Goal: Task Accomplishment & Management: Manage account settings

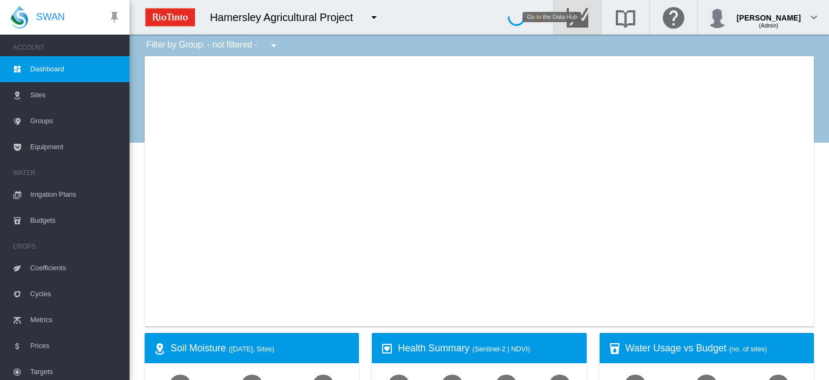
type input "**********"
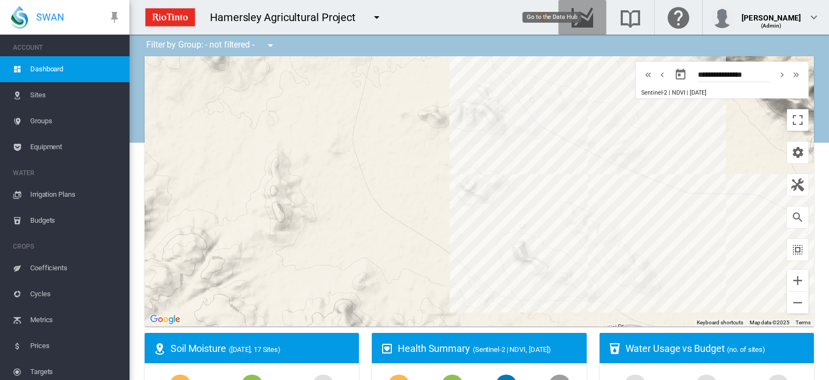
click at [593, 11] on md-icon "Go to the Data Hub" at bounding box center [583, 17] width 26 height 13
click at [48, 192] on span "Irrigation Plans" at bounding box center [75, 194] width 91 height 26
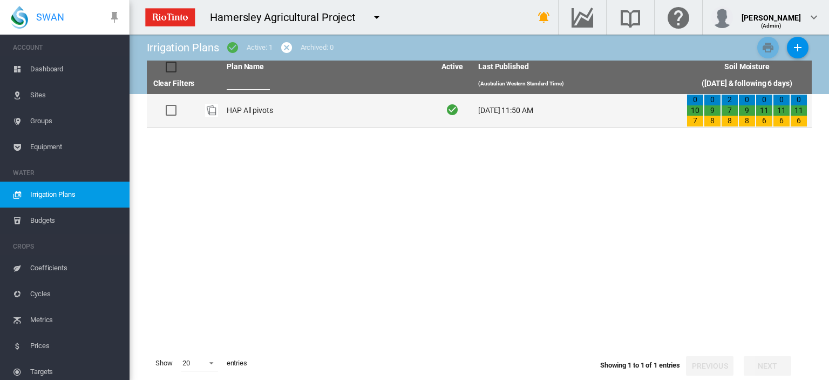
click at [244, 105] on td "HAP All pivots" at bounding box center [326, 110] width 208 height 33
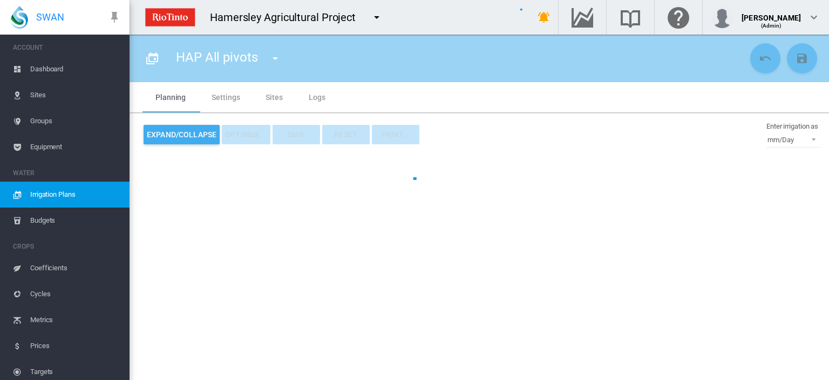
type input "**********"
type input "*"
type input "*****"
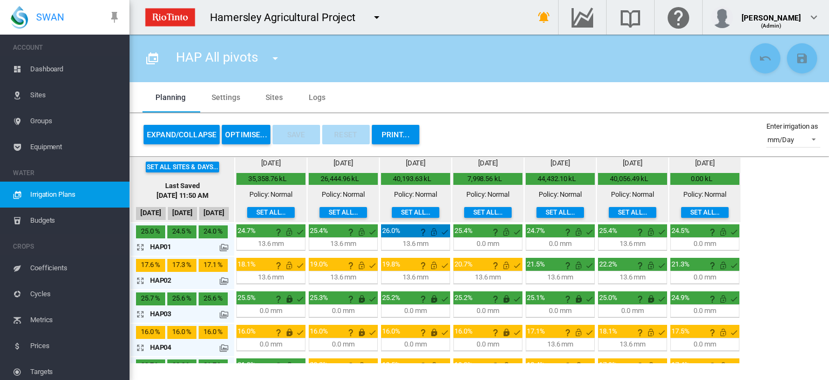
click at [140, 247] on md-icon "icon-arrow-expand" at bounding box center [142, 246] width 13 height 13
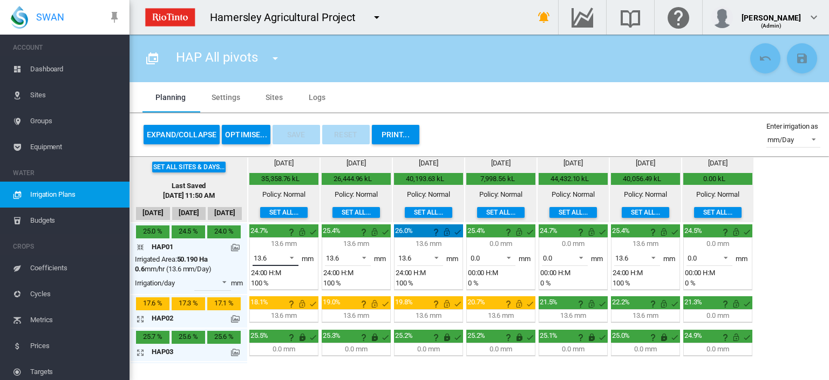
click at [293, 254] on span at bounding box center [288, 257] width 13 height 10
click at [275, 230] on md-option "0.0" at bounding box center [281, 232] width 73 height 26
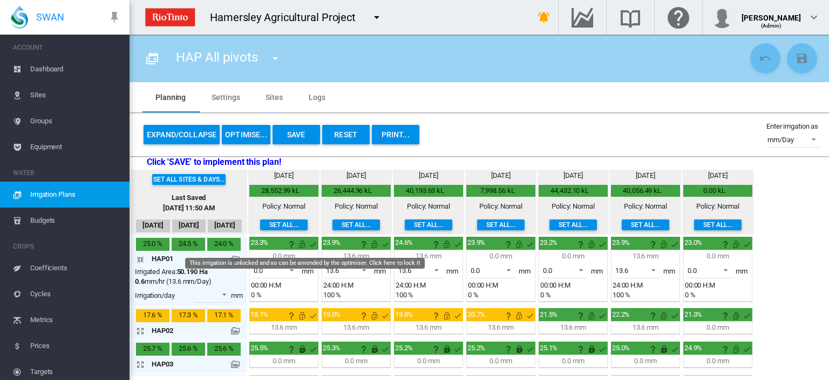
click at [303, 241] on md-icon "This irrigation is unlocked and so can be amended by the optimiser. Click here …" at bounding box center [302, 244] width 13 height 13
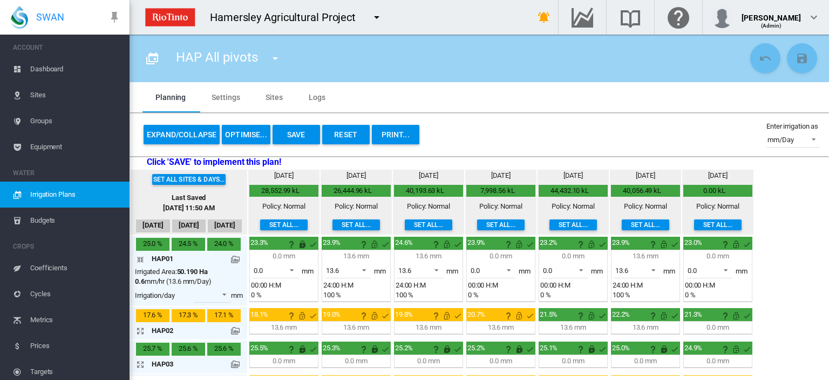
click at [139, 255] on md-icon "icon-arrow-collapse" at bounding box center [142, 259] width 13 height 13
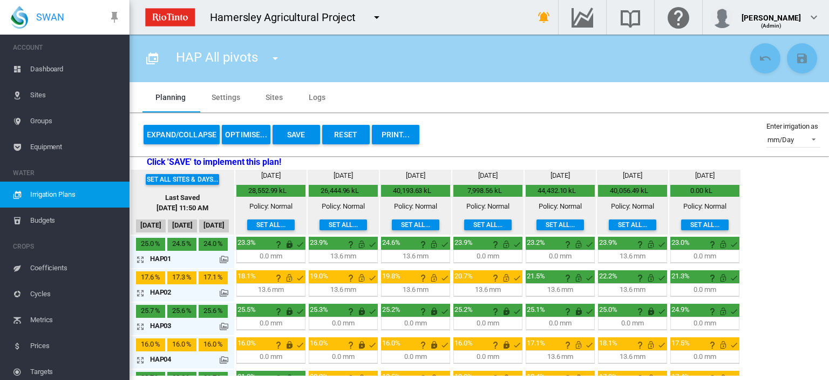
click at [139, 287] on md-icon "icon-arrow-expand" at bounding box center [142, 292] width 13 height 13
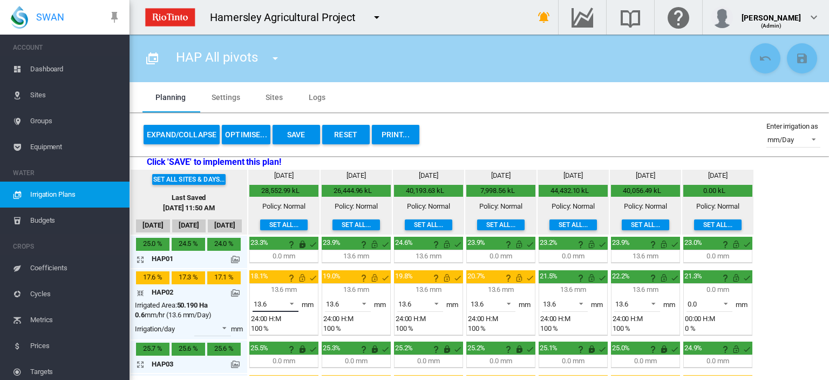
click at [292, 302] on span at bounding box center [288, 303] width 13 height 10
click at [284, 275] on md-option "0.0" at bounding box center [281, 277] width 73 height 26
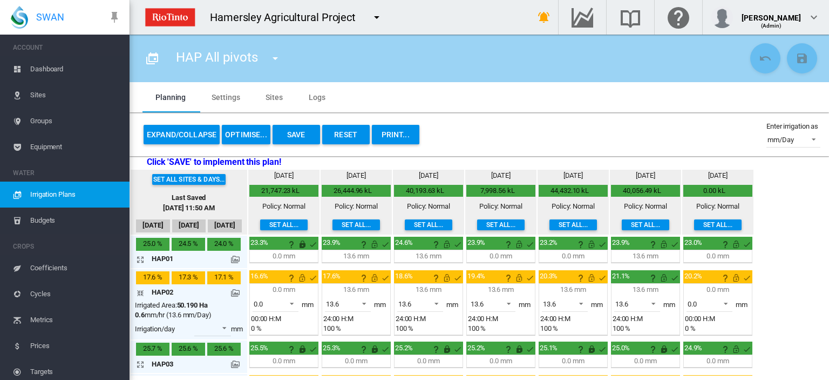
click at [140, 292] on md-icon "icon-arrow-collapse" at bounding box center [142, 292] width 13 height 13
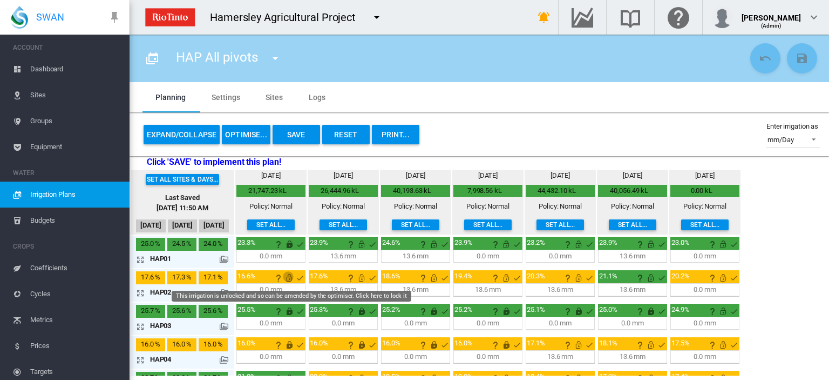
click at [289, 278] on md-icon "This irrigation is unlocked and so can be amended by the optimiser. Click here …" at bounding box center [289, 277] width 13 height 13
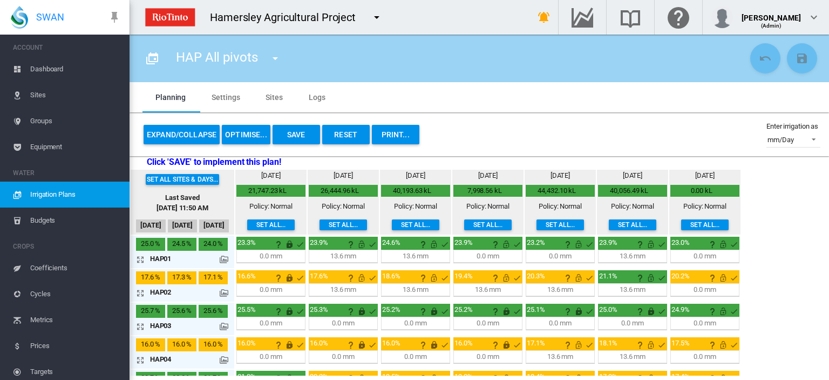
click at [139, 257] on md-icon "icon-arrow-expand" at bounding box center [142, 259] width 13 height 13
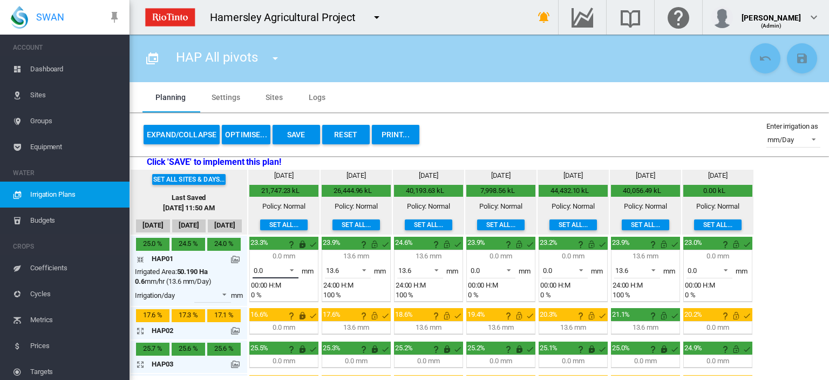
click at [292, 267] on span at bounding box center [288, 269] width 13 height 10
click at [274, 291] on md-option "13.6" at bounding box center [281, 295] width 73 height 26
click at [138, 256] on md-icon "icon-arrow-collapse" at bounding box center [142, 259] width 13 height 13
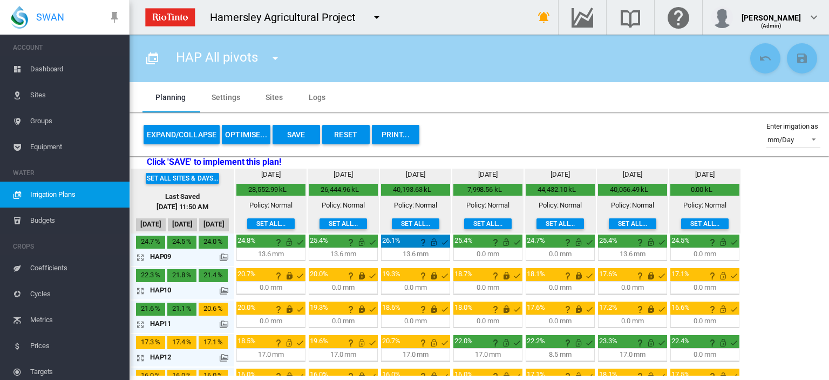
scroll to position [324, 0]
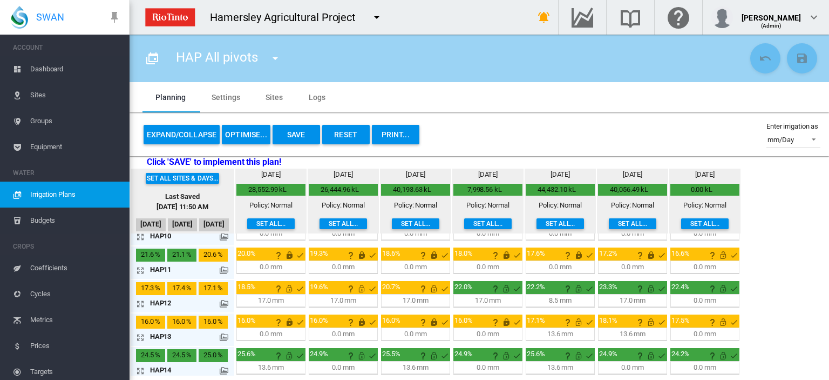
click at [139, 300] on md-icon "icon-arrow-expand" at bounding box center [142, 303] width 13 height 13
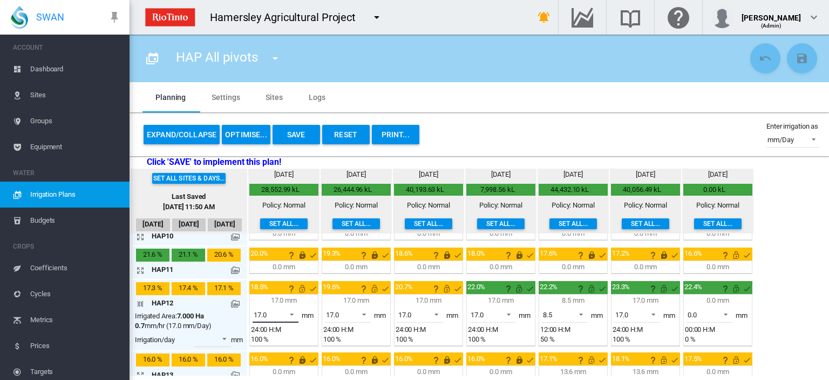
click at [292, 308] on span at bounding box center [288, 313] width 13 height 10
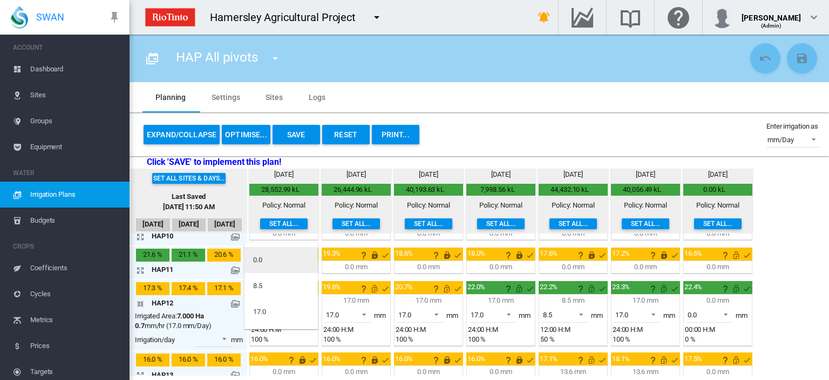
click at [281, 258] on md-option "0.0" at bounding box center [281, 260] width 73 height 26
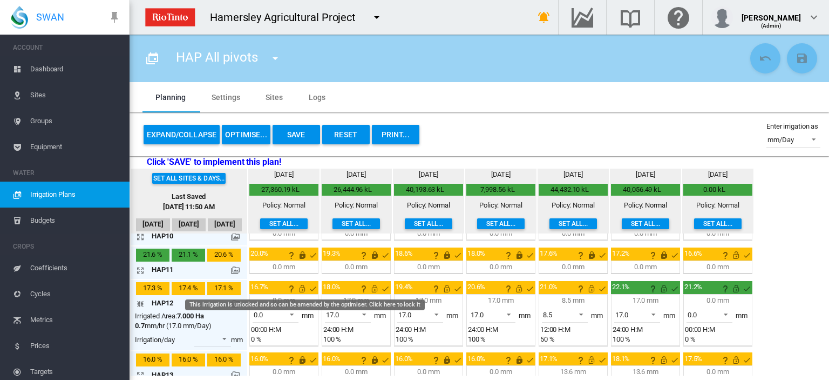
click at [302, 286] on md-icon "This irrigation is unlocked and so can be amended by the optimiser. Click here …" at bounding box center [302, 288] width 13 height 13
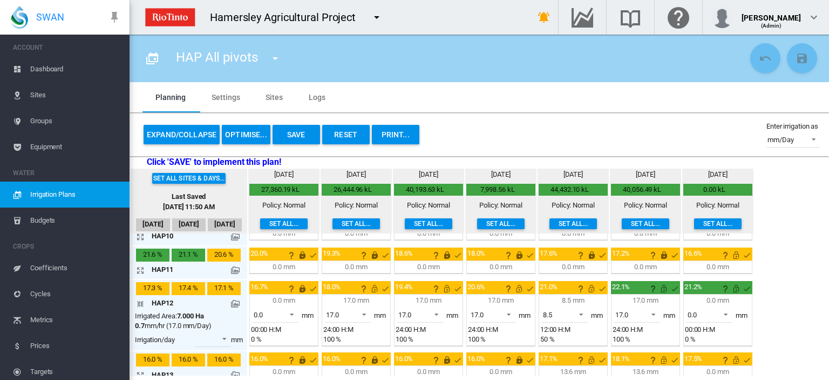
click at [137, 298] on md-icon "icon-arrow-collapse" at bounding box center [142, 303] width 13 height 13
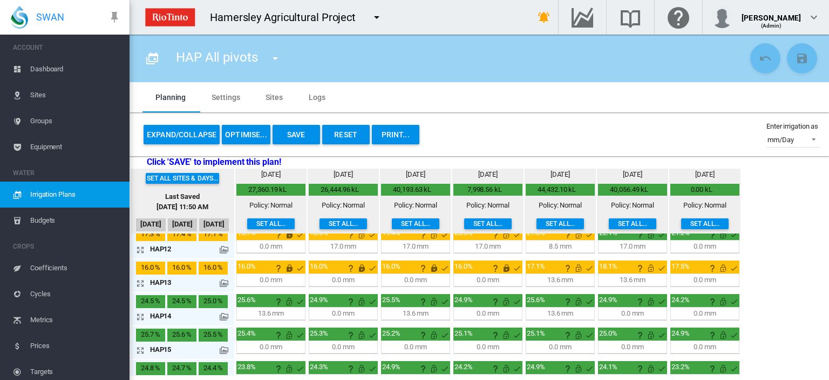
scroll to position [425, 0]
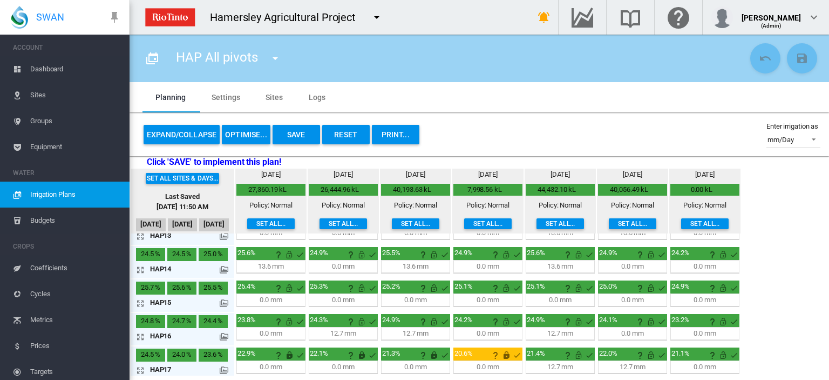
click at [139, 330] on md-icon "icon-arrow-expand" at bounding box center [142, 336] width 13 height 13
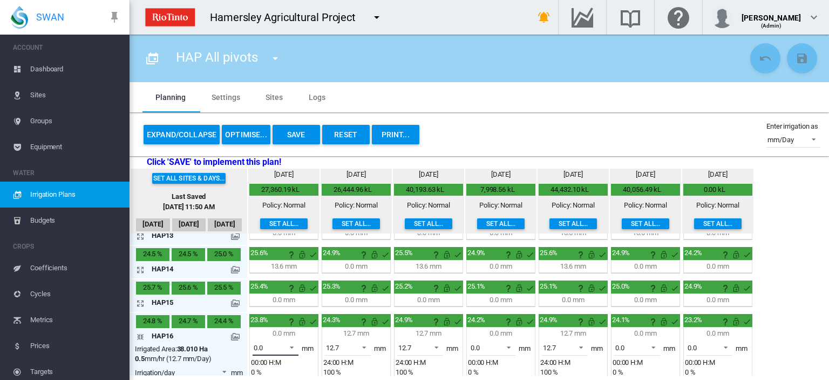
click at [290, 341] on span at bounding box center [288, 346] width 13 height 10
click at [281, 353] on md-option "12.7" at bounding box center [281, 357] width 73 height 26
click at [138, 330] on md-icon "icon-arrow-collapse" at bounding box center [142, 336] width 13 height 13
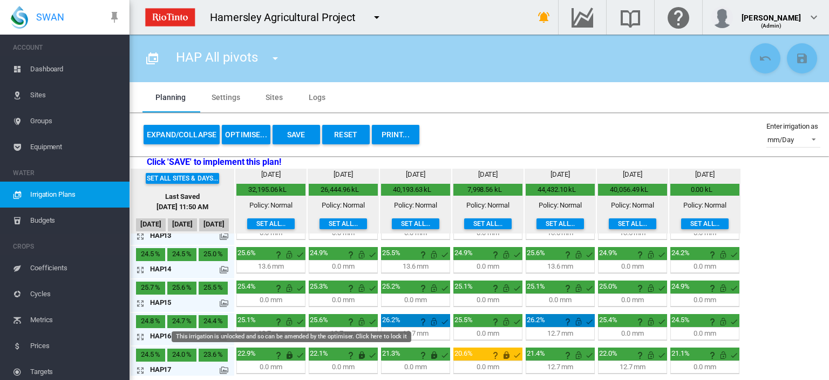
click at [288, 317] on md-icon "This irrigation is unlocked and so can be amended by the optimiser. Click here …" at bounding box center [289, 321] width 13 height 13
click at [289, 129] on button "Save" at bounding box center [297, 134] width 48 height 19
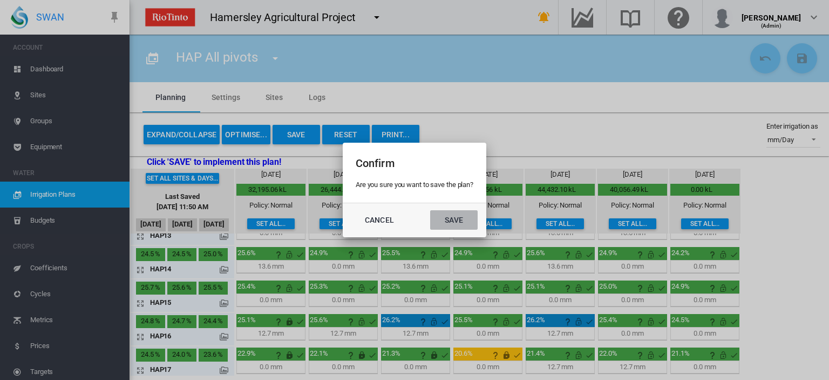
click at [449, 215] on button "Save" at bounding box center [454, 219] width 48 height 19
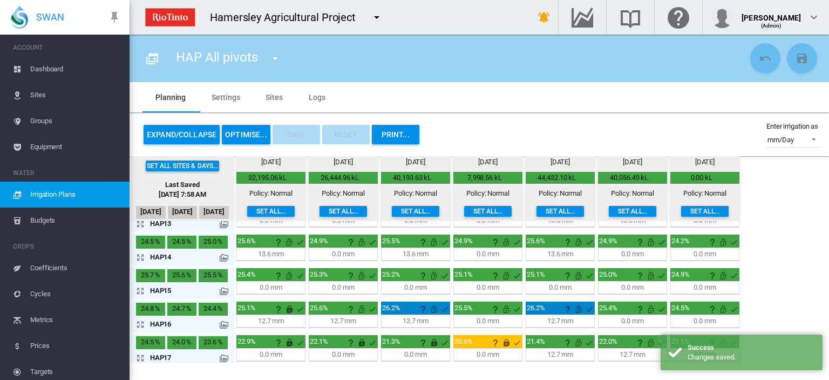
click at [244, 134] on button "OPTIMISE..." at bounding box center [246, 134] width 49 height 19
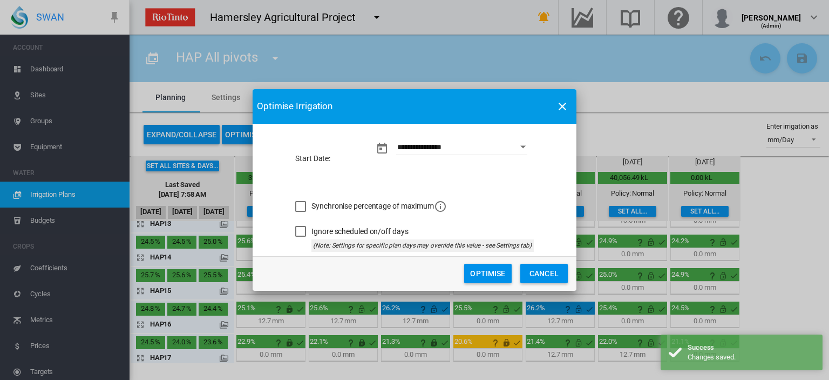
click at [494, 274] on button "Optimise" at bounding box center [488, 273] width 48 height 19
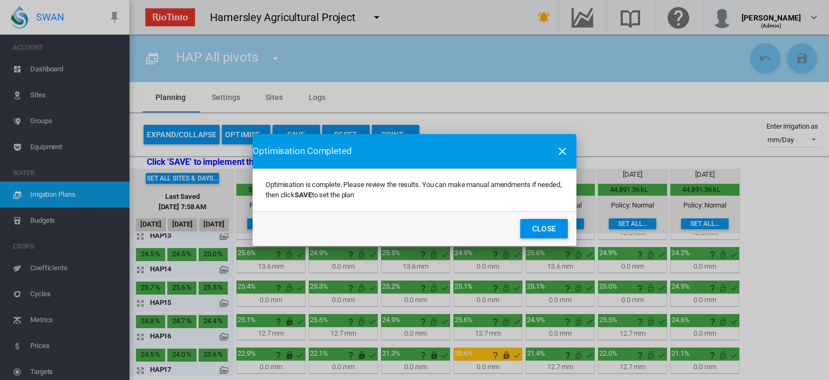
click at [538, 224] on button "Close" at bounding box center [545, 228] width 48 height 19
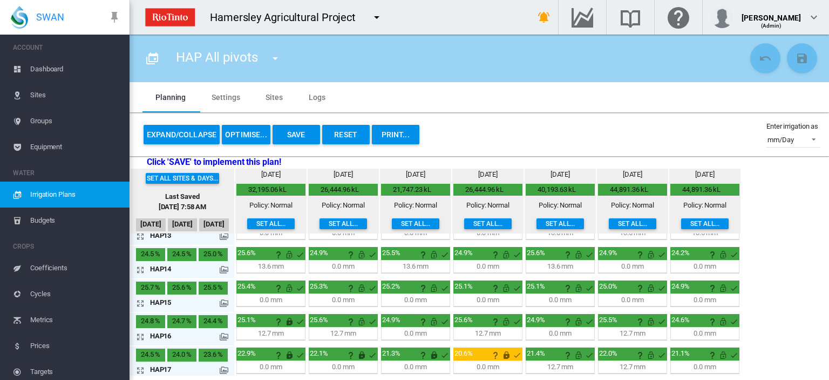
click at [302, 127] on button "Save" at bounding box center [297, 134] width 48 height 19
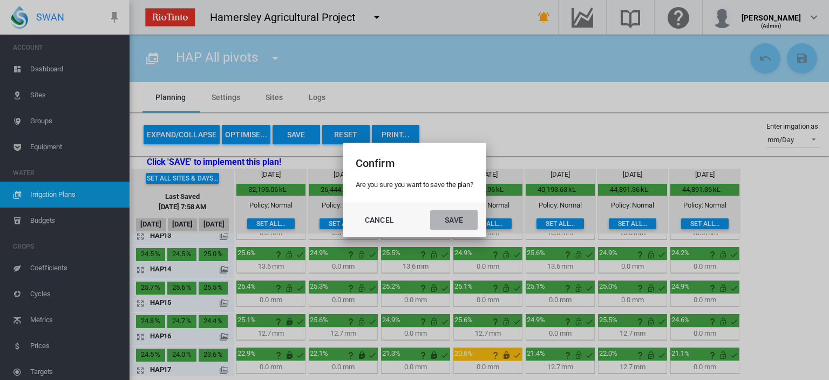
click at [457, 215] on button "Save" at bounding box center [454, 219] width 48 height 19
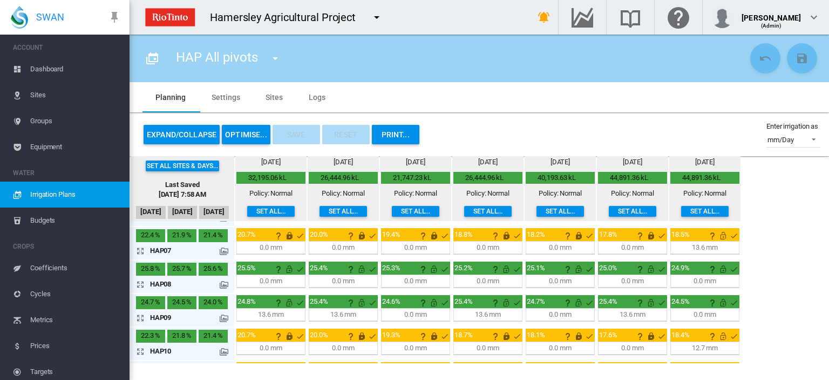
scroll to position [216, 0]
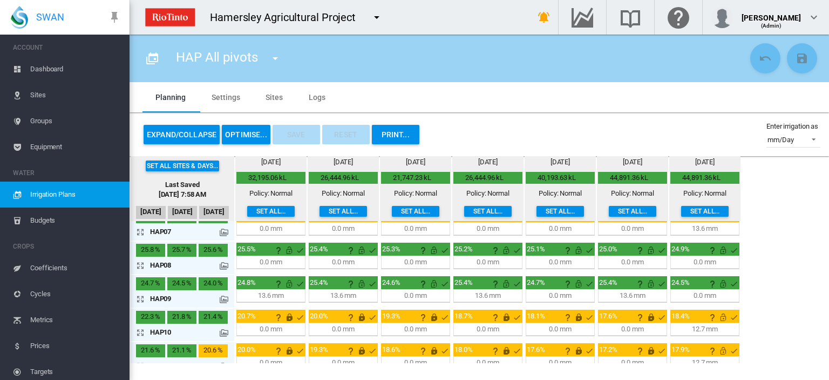
click at [140, 295] on md-icon "icon-arrow-expand" at bounding box center [142, 298] width 13 height 13
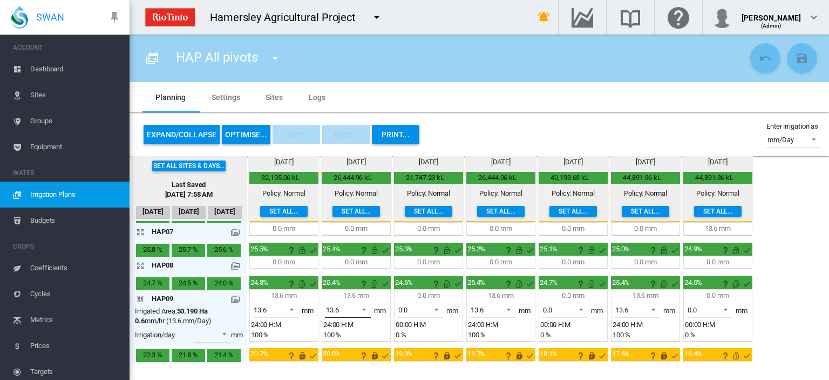
click at [366, 307] on span at bounding box center [361, 308] width 13 height 10
click at [360, 282] on md-option "0.0" at bounding box center [353, 281] width 73 height 26
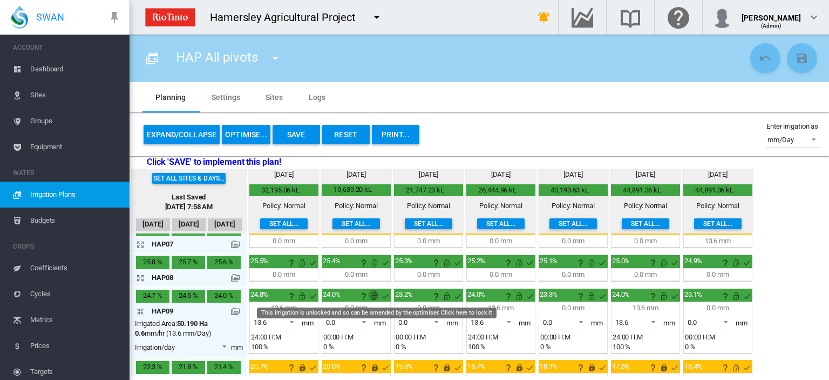
click at [373, 292] on md-icon "This irrigation is unlocked and so can be amended by the optimiser. Click here …" at bounding box center [374, 295] width 13 height 13
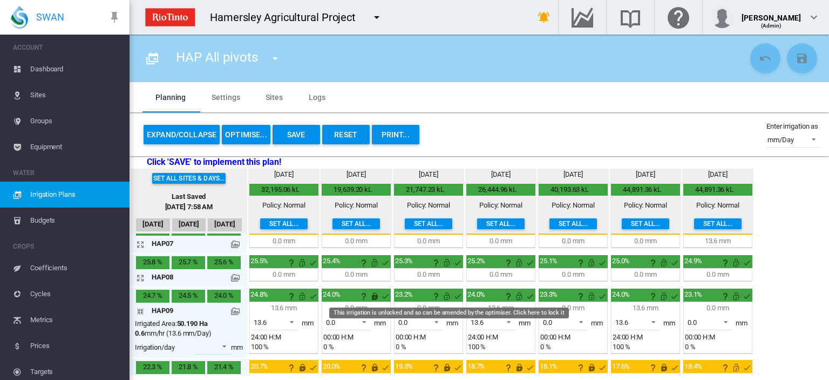
click at [447, 291] on md-icon "This irrigation is unlocked and so can be amended by the optimiser. Click here …" at bounding box center [447, 295] width 13 height 13
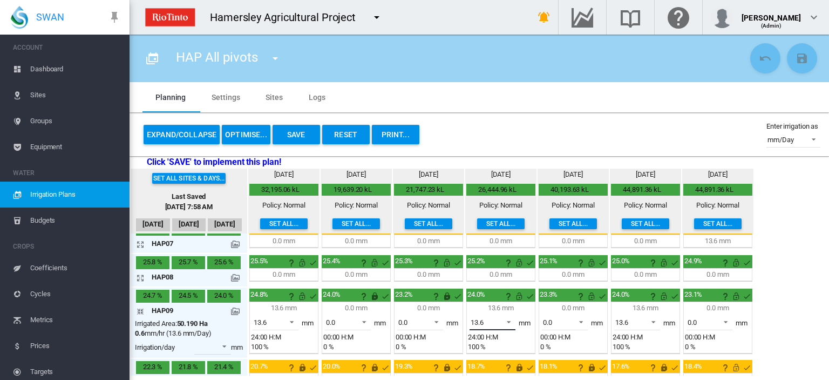
click at [506, 316] on span at bounding box center [505, 321] width 13 height 10
click at [499, 293] on md-option "0.0" at bounding box center [497, 294] width 73 height 26
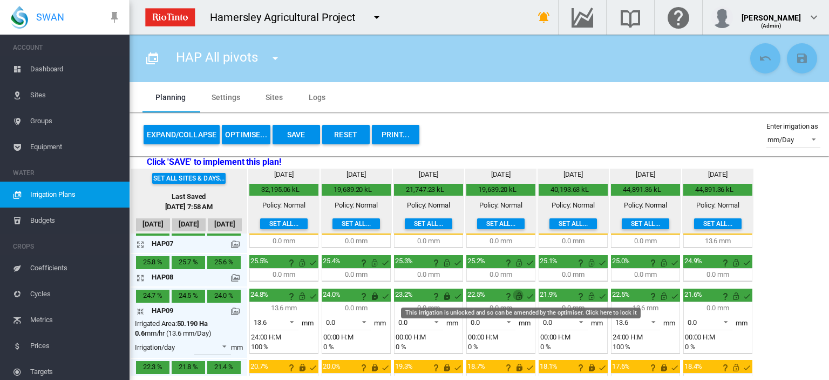
click at [519, 294] on md-icon "This irrigation is unlocked and so can be amended by the optimiser. Click here …" at bounding box center [519, 295] width 13 height 13
click at [592, 293] on md-icon "This irrigation is unlocked and so can be amended by the optimiser. Click here …" at bounding box center [591, 295] width 13 height 13
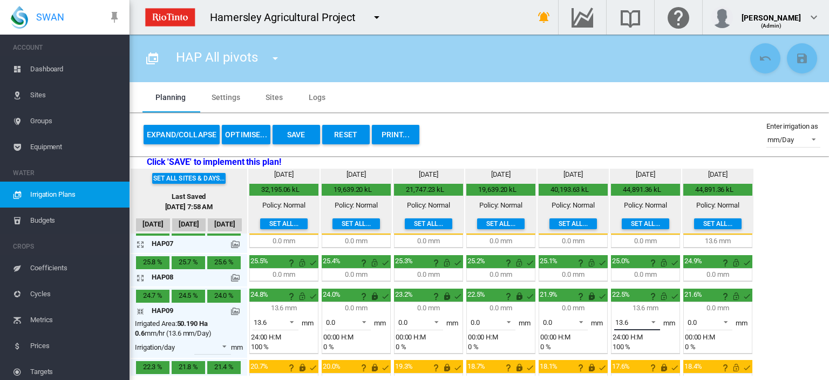
click at [651, 319] on span at bounding box center [650, 321] width 13 height 10
click at [638, 289] on md-option "0.0" at bounding box center [641, 294] width 73 height 26
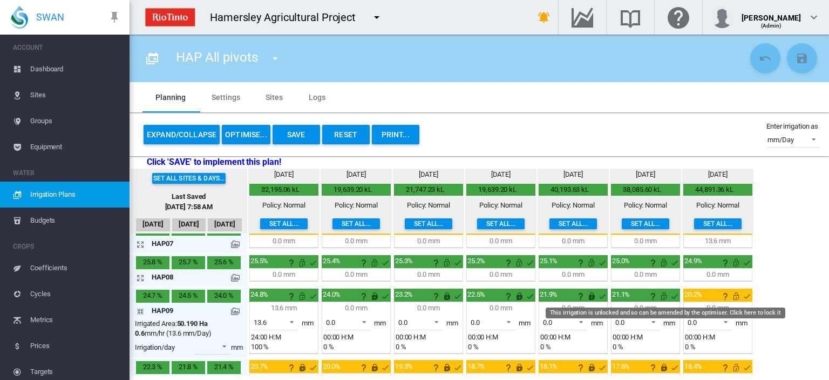
click at [660, 293] on md-icon "This irrigation is unlocked and so can be amended by the optimiser. Click here …" at bounding box center [664, 295] width 13 height 13
click at [735, 289] on md-icon "This irrigation is unlocked and so can be amended by the optimiser. Click here …" at bounding box center [736, 295] width 13 height 13
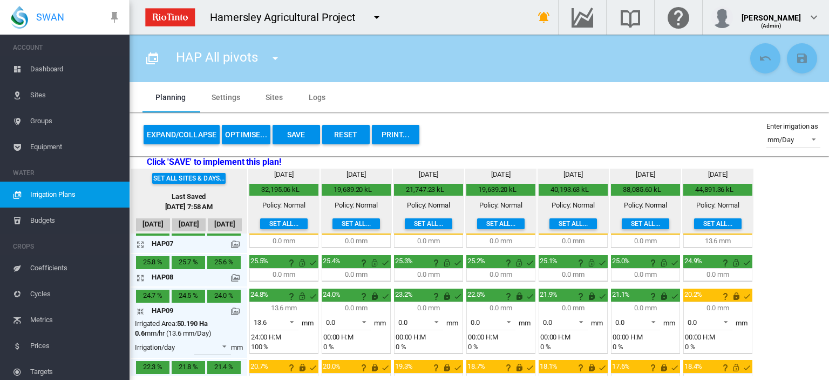
click at [140, 307] on md-icon "icon-arrow-collapse" at bounding box center [142, 311] width 13 height 13
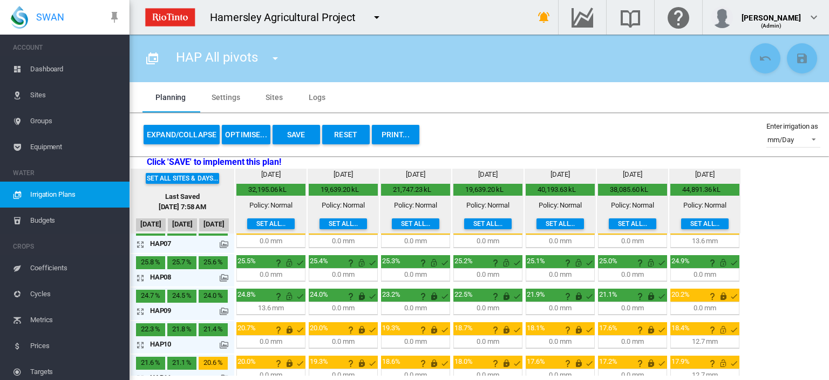
click at [238, 131] on button "OPTIMISE..." at bounding box center [246, 134] width 49 height 19
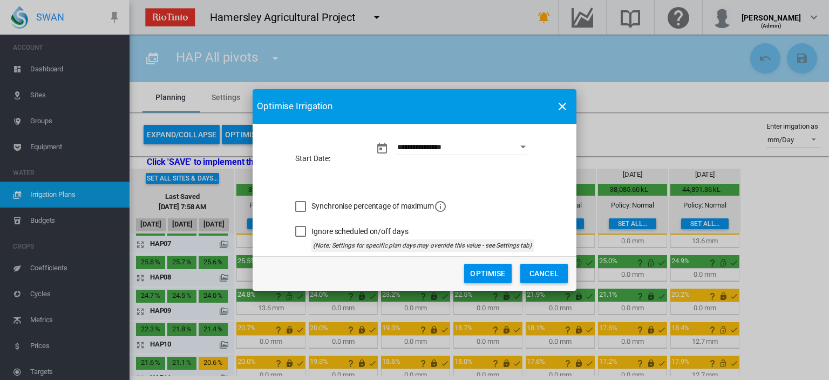
click at [496, 272] on button "Optimise" at bounding box center [488, 273] width 48 height 19
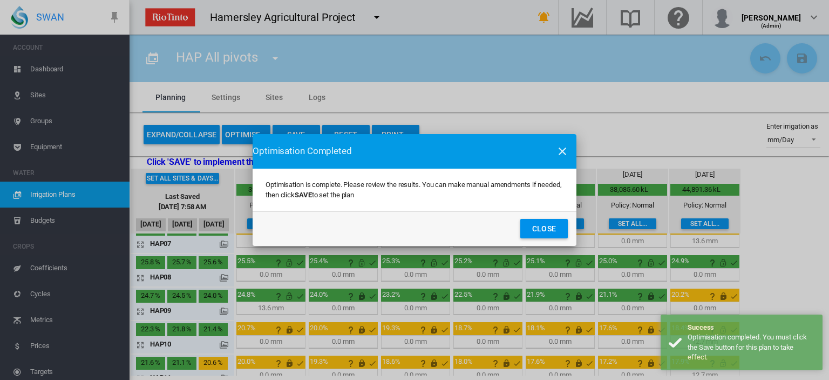
click at [542, 231] on button "Close" at bounding box center [545, 228] width 48 height 19
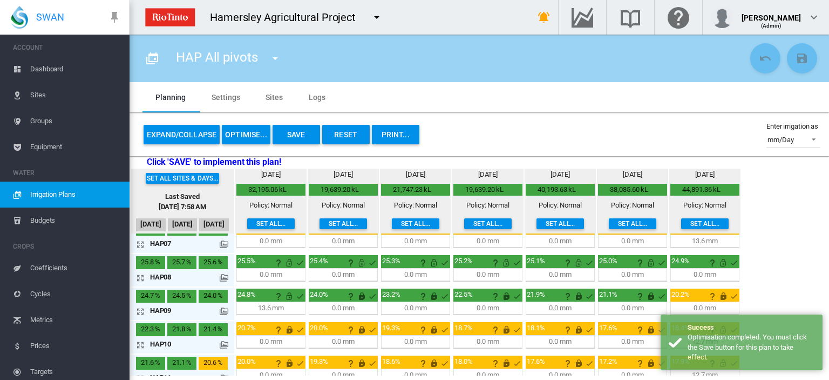
click at [298, 138] on button "Save" at bounding box center [297, 134] width 48 height 19
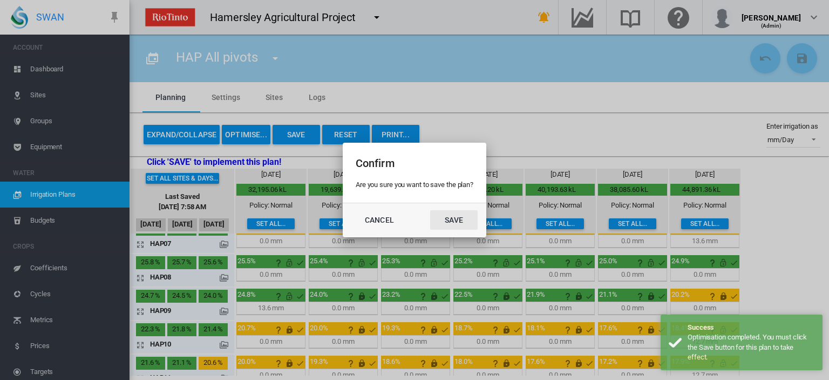
click at [447, 217] on button "Save" at bounding box center [454, 219] width 48 height 19
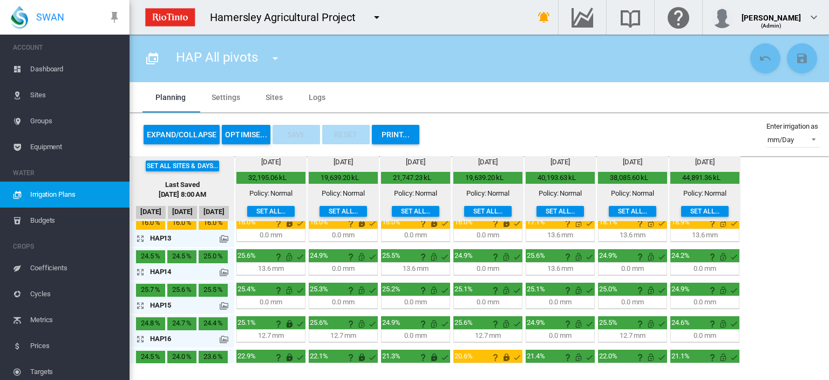
scroll to position [425, 0]
